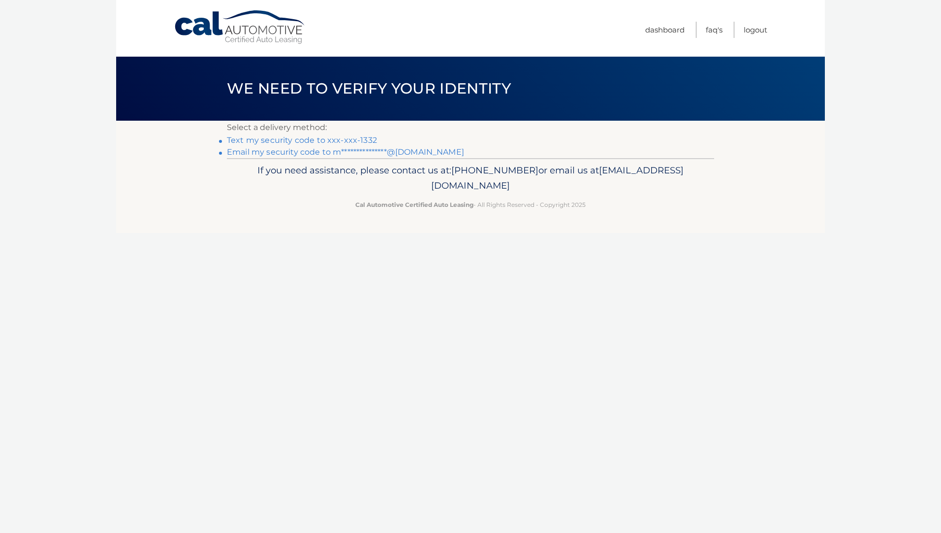
click at [346, 137] on link "Text my security code to xxx-xxx-1332" at bounding box center [302, 139] width 150 height 9
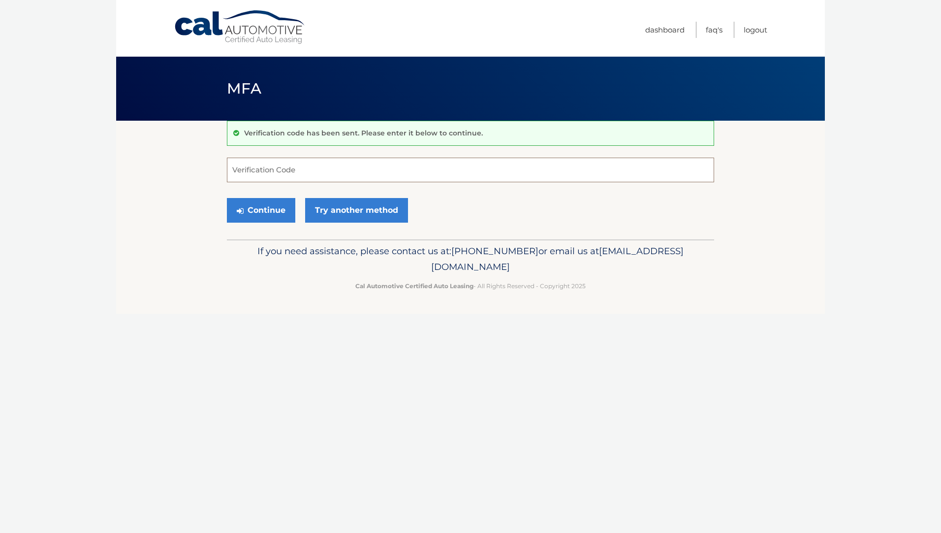
click at [260, 170] on input "Verification Code" at bounding box center [470, 170] width 487 height 25
type input "045462"
click at [273, 211] on button "Continue" at bounding box center [261, 210] width 68 height 25
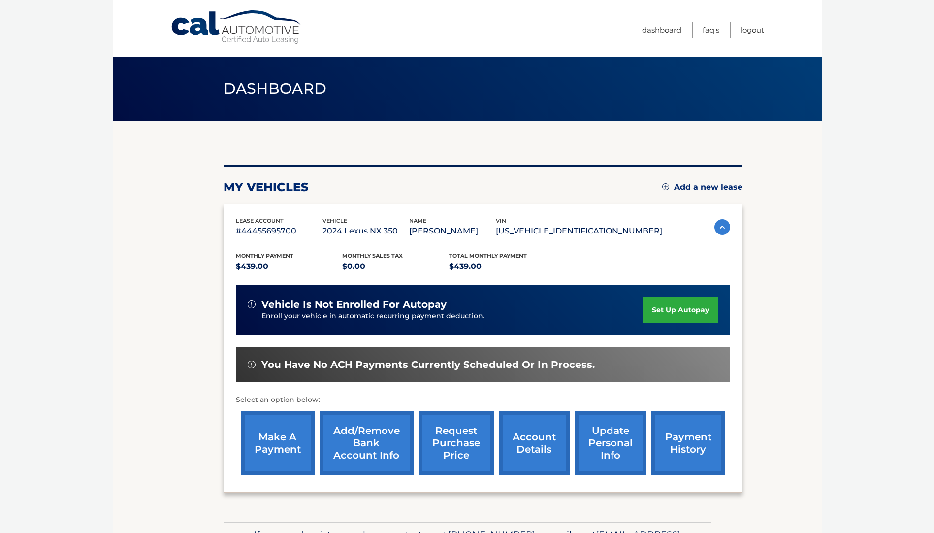
click at [276, 429] on link "make a payment" at bounding box center [278, 443] width 74 height 65
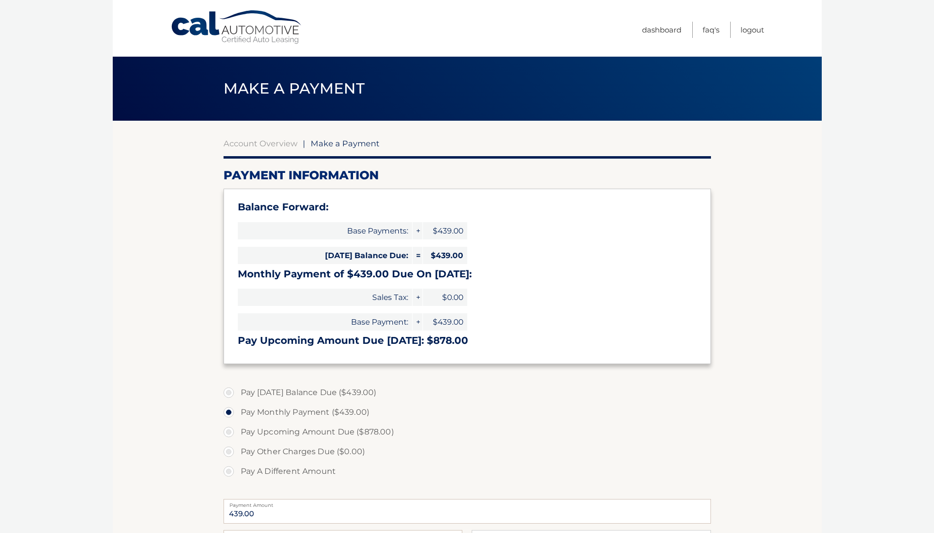
select select "OTAzOTU2NmEtMTQxMi00MTQxLWE0ZWUtMGUwNmZiMzQ2NmZm"
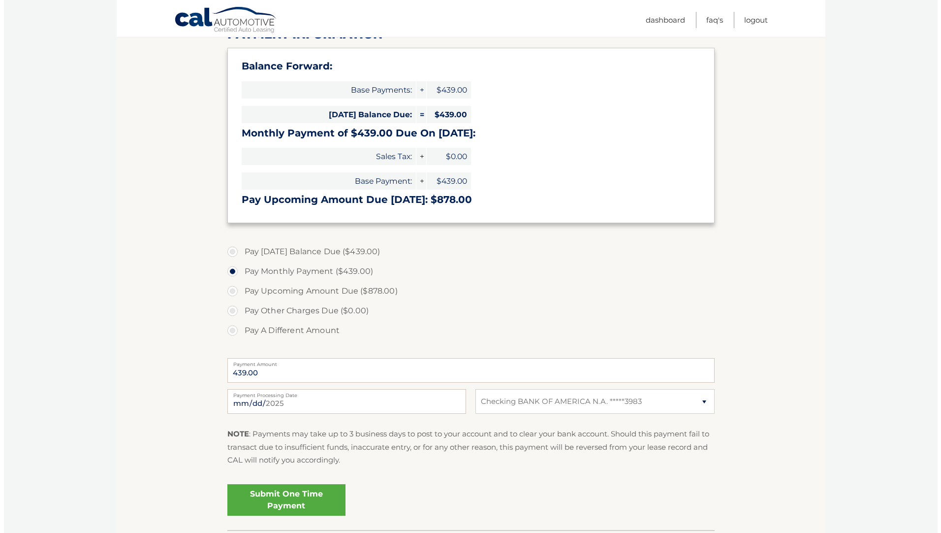
scroll to position [197, 0]
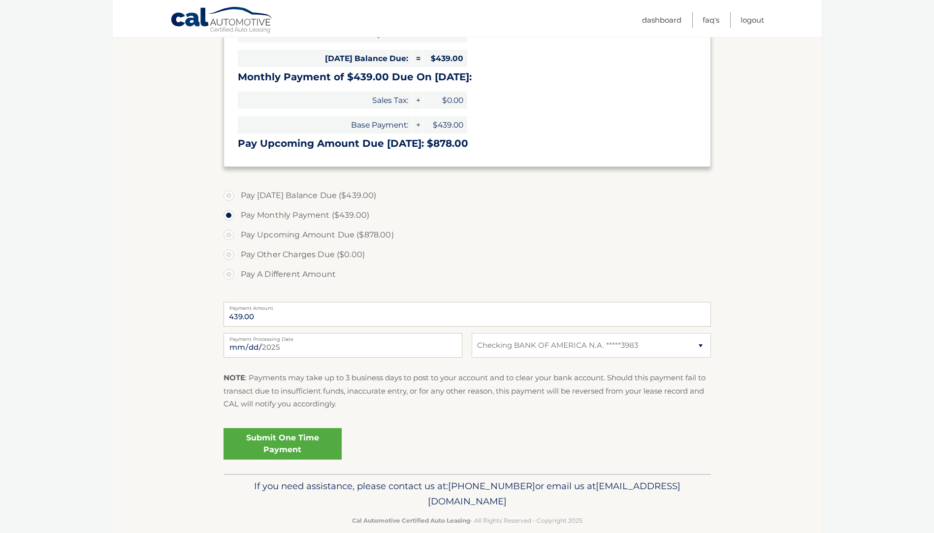
click at [322, 445] on link "Submit One Time Payment" at bounding box center [283, 444] width 118 height 32
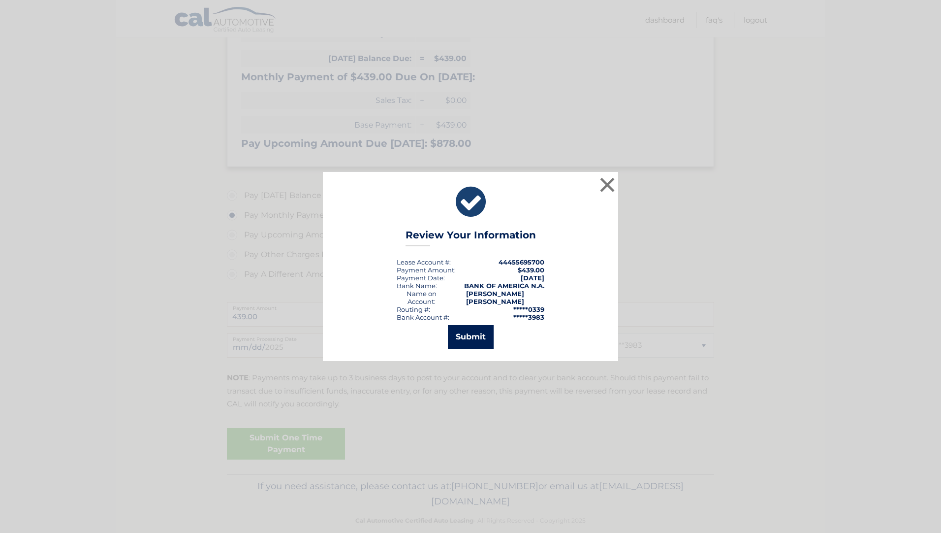
click at [470, 329] on button "Submit" at bounding box center [471, 337] width 46 height 24
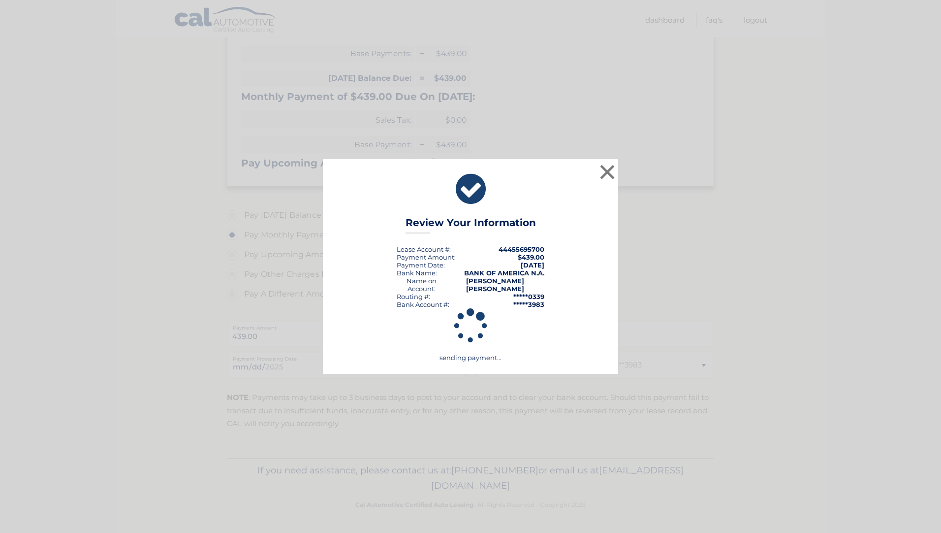
scroll to position [177, 0]
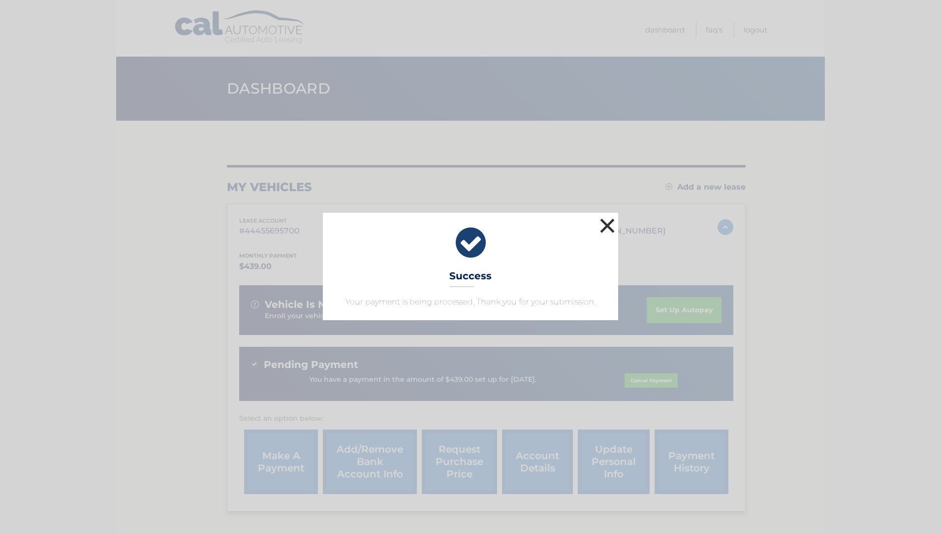
click at [608, 225] on button "×" at bounding box center [608, 226] width 20 height 20
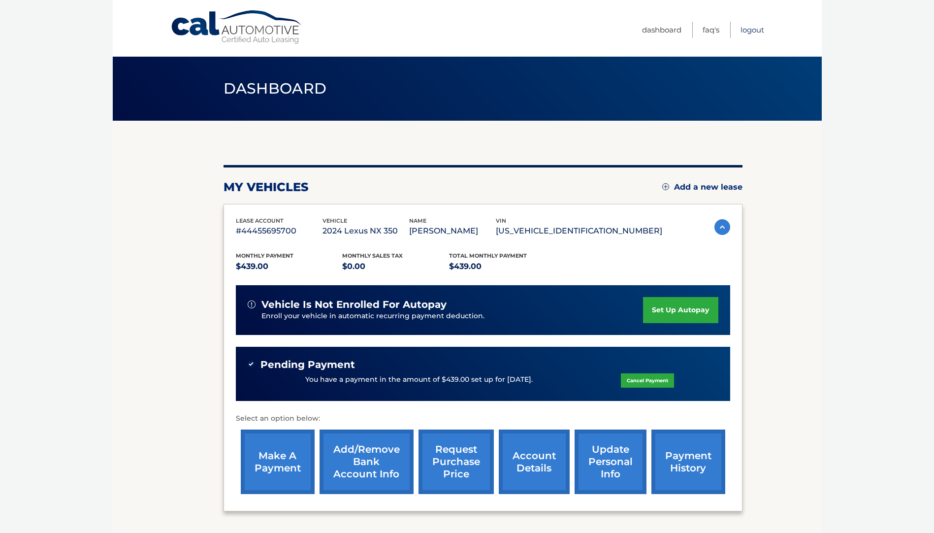
click at [757, 31] on link "Logout" at bounding box center [753, 30] width 24 height 16
